Goal: Information Seeking & Learning: Learn about a topic

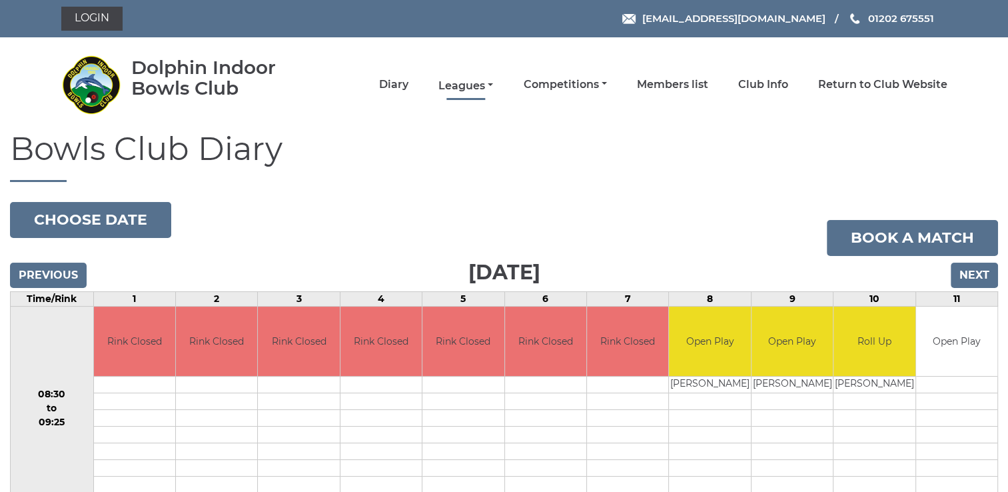
click at [461, 87] on link "Leagues" at bounding box center [465, 86] width 55 height 15
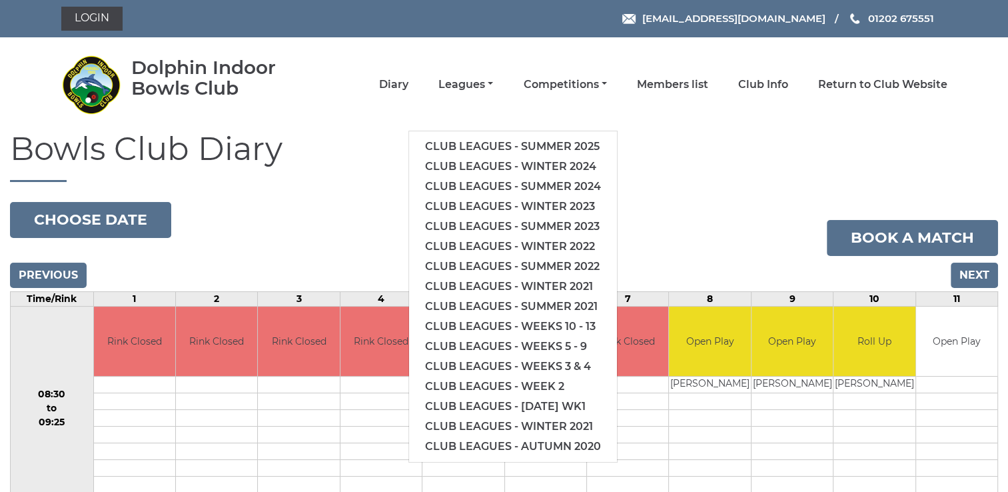
click at [692, 165] on h1 "Bowls Club Diary" at bounding box center [504, 156] width 988 height 51
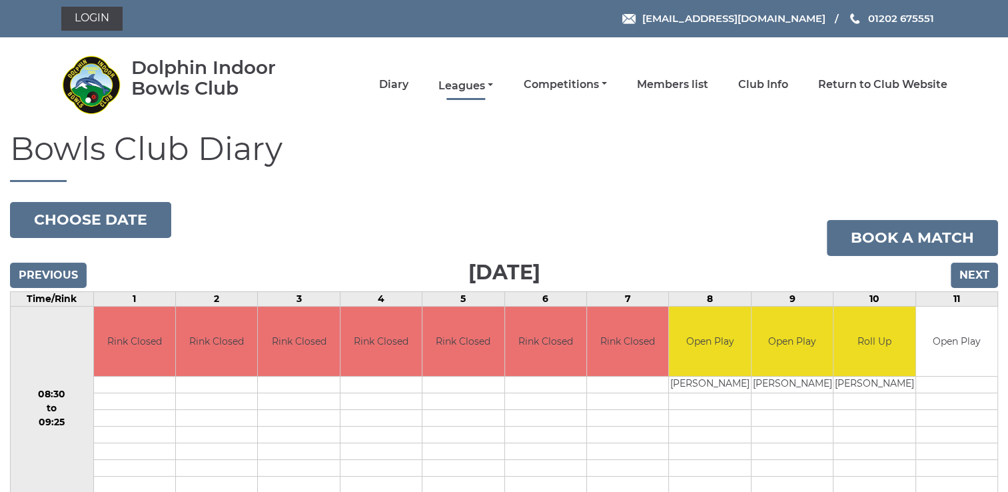
click at [476, 85] on link "Leagues" at bounding box center [465, 86] width 55 height 15
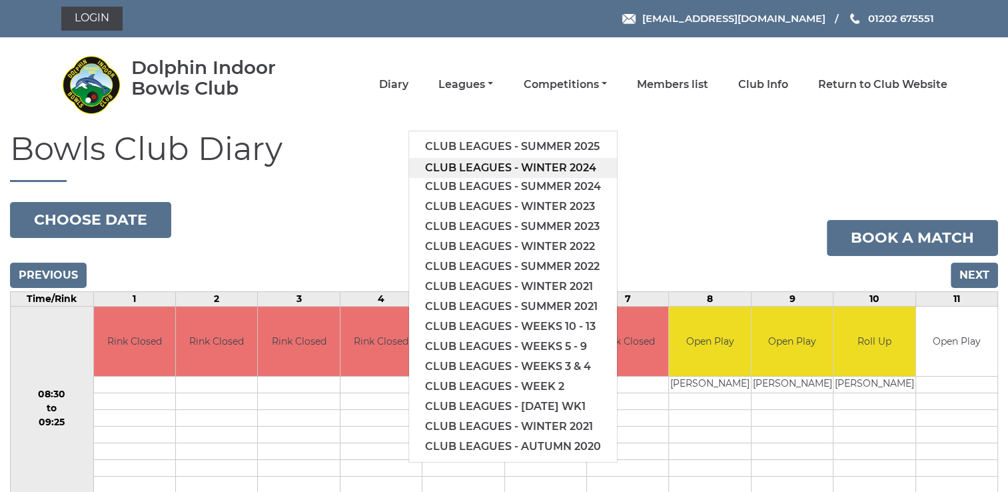
click at [549, 168] on link "Club leagues - Winter 2024" at bounding box center [513, 168] width 208 height 20
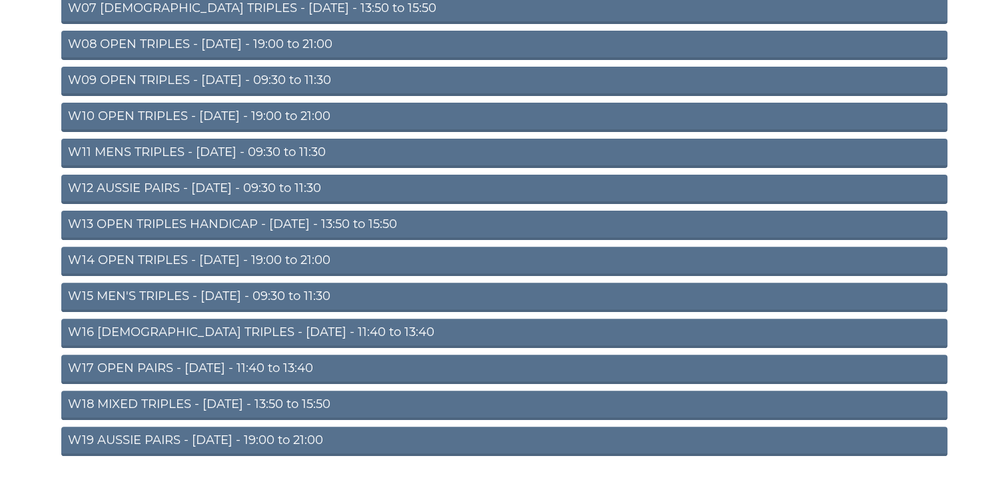
scroll to position [429, 0]
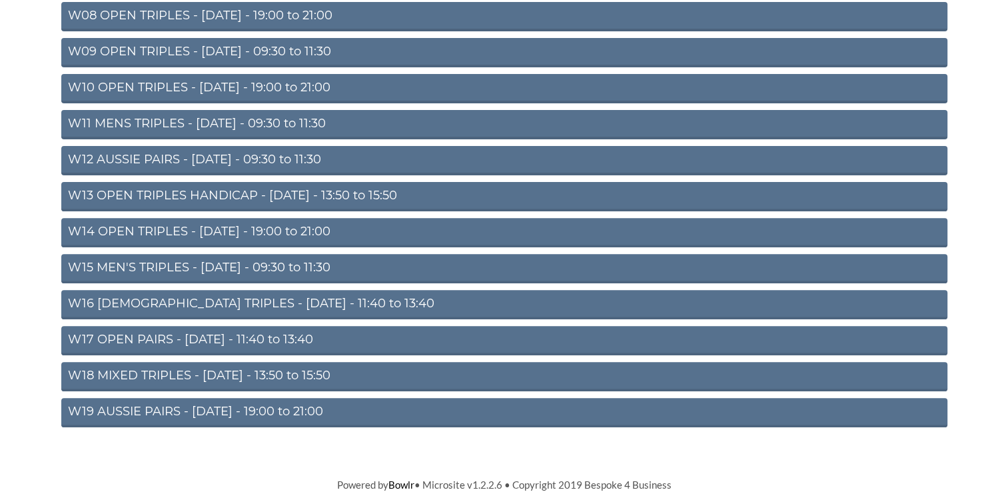
click at [230, 264] on link "W15 MEN'S TRIPLES - Friday - 09:30 to 11:30" at bounding box center [504, 268] width 886 height 29
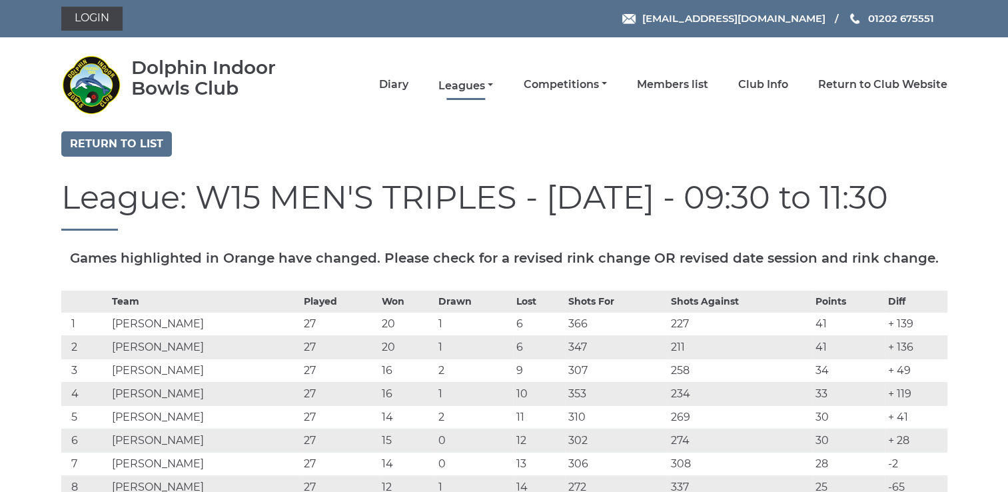
click at [474, 86] on link "Leagues" at bounding box center [465, 86] width 55 height 15
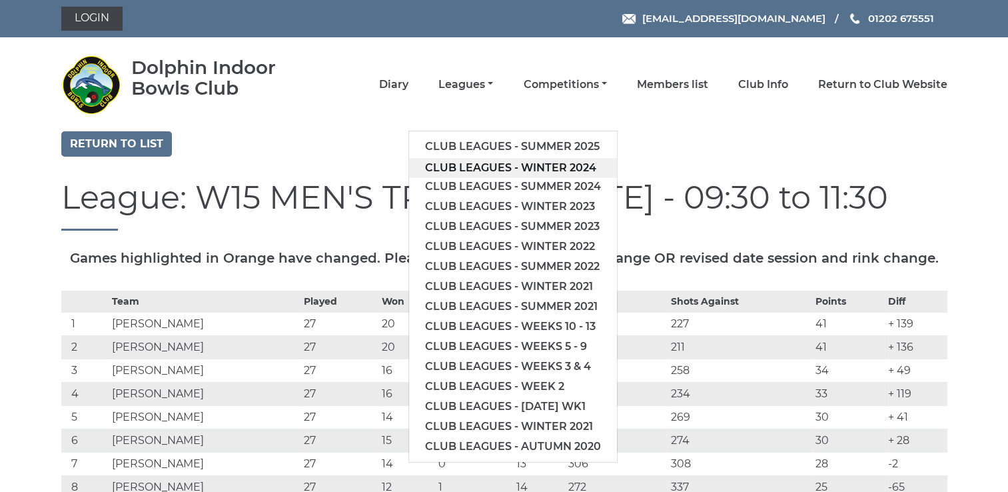
click at [496, 164] on link "Club leagues - Winter 2024" at bounding box center [513, 168] width 208 height 20
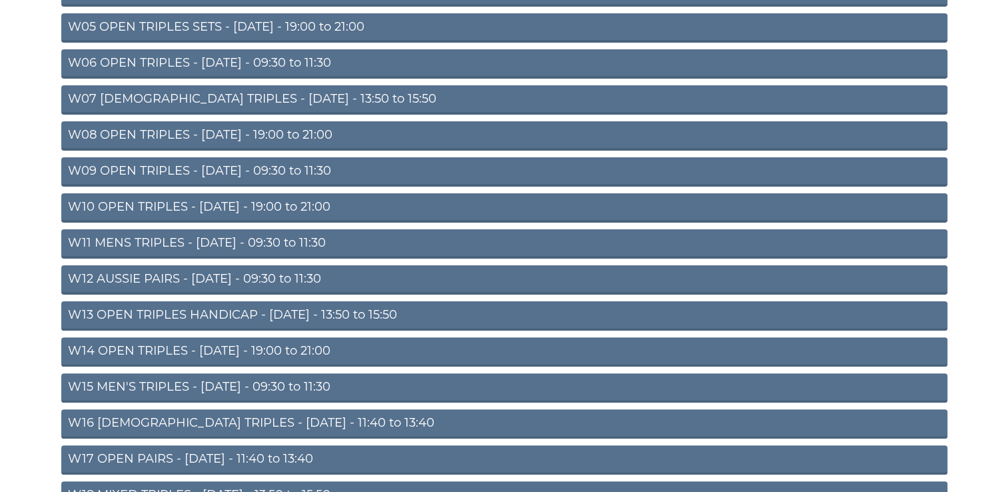
scroll to position [333, 0]
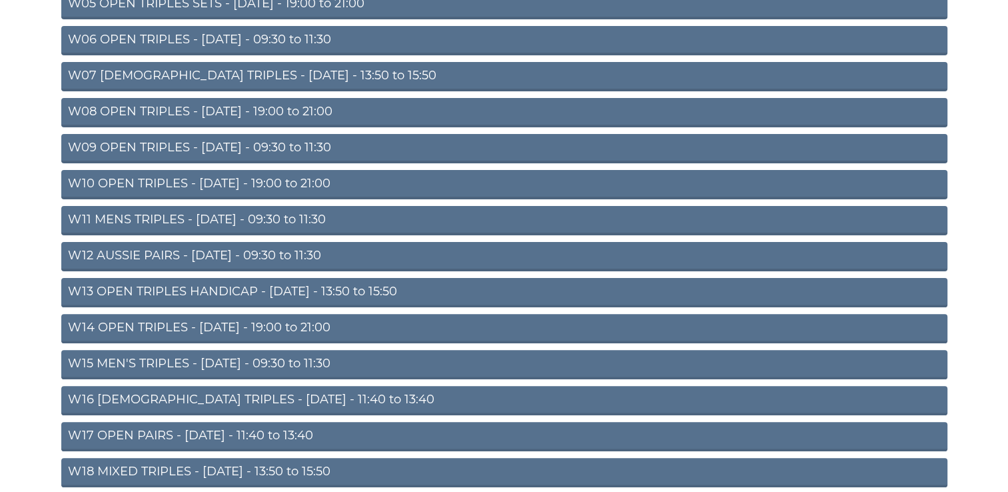
click at [274, 399] on link "W16 [DEMOGRAPHIC_DATA] TRIPLES - [DATE] - 11:40 to 13:40" at bounding box center [504, 400] width 886 height 29
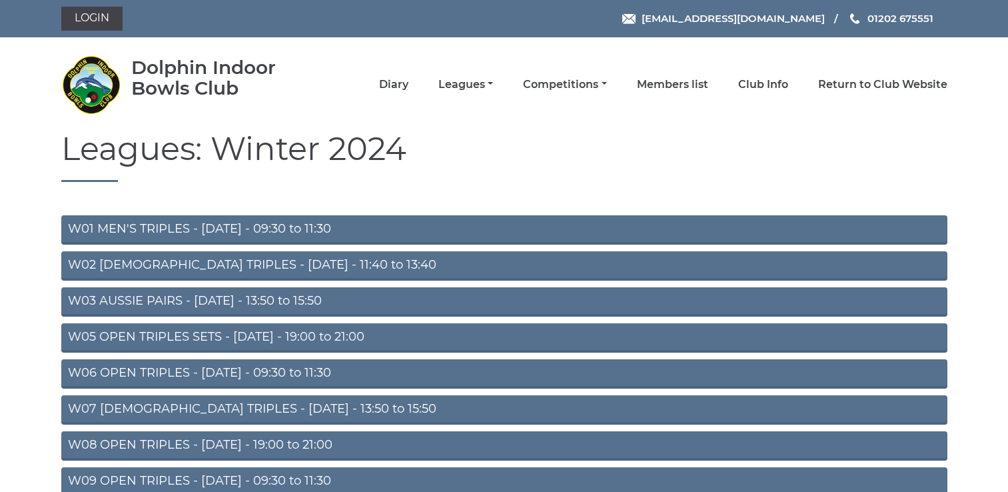
scroll to position [327, 0]
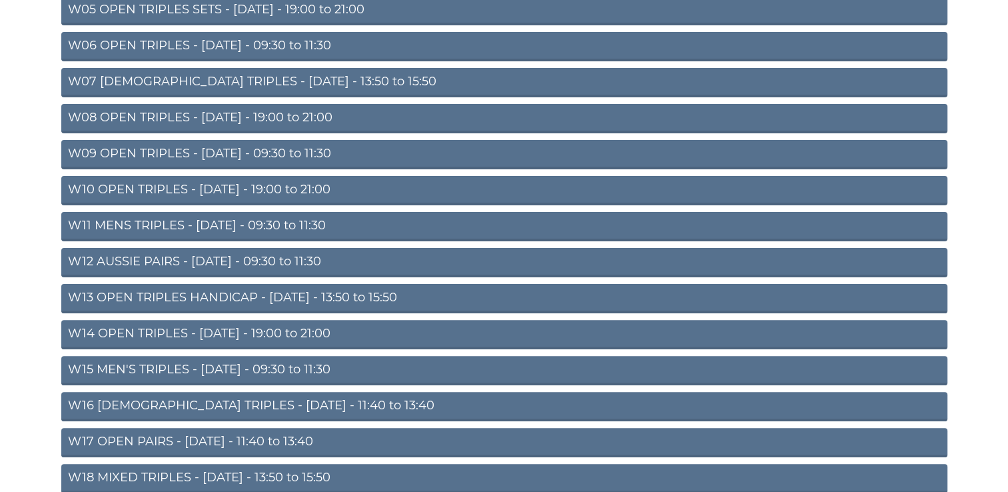
click at [280, 440] on link "W17 OPEN PAIRS - Friday - 11:40 to 13:40" at bounding box center [504, 442] width 886 height 29
